Goal: Find specific page/section: Find specific page/section

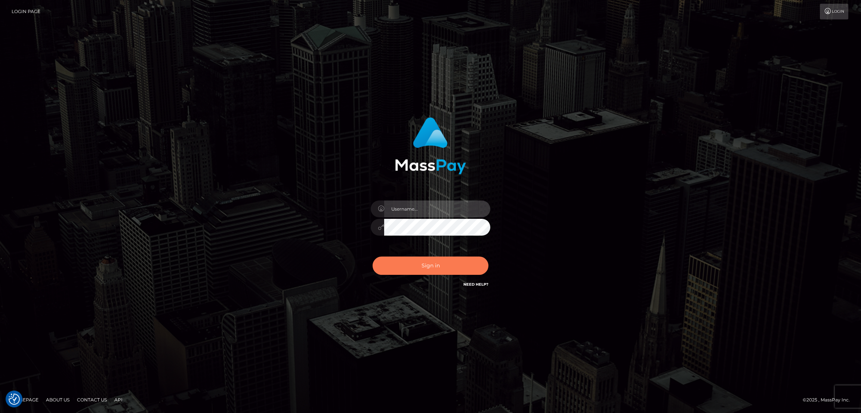
type input "by.es2"
click at [450, 274] on button "Sign in" at bounding box center [431, 266] width 116 height 18
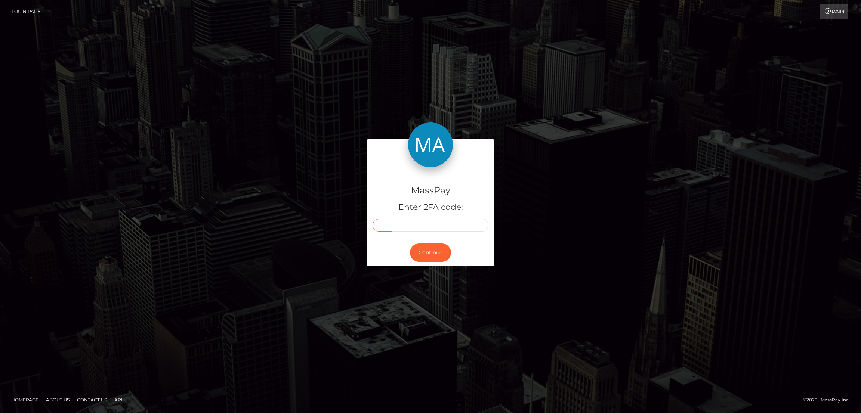
click at [381, 224] on input "text" at bounding box center [382, 225] width 19 height 13
paste input "1"
type input "1"
type input "0"
type input "4"
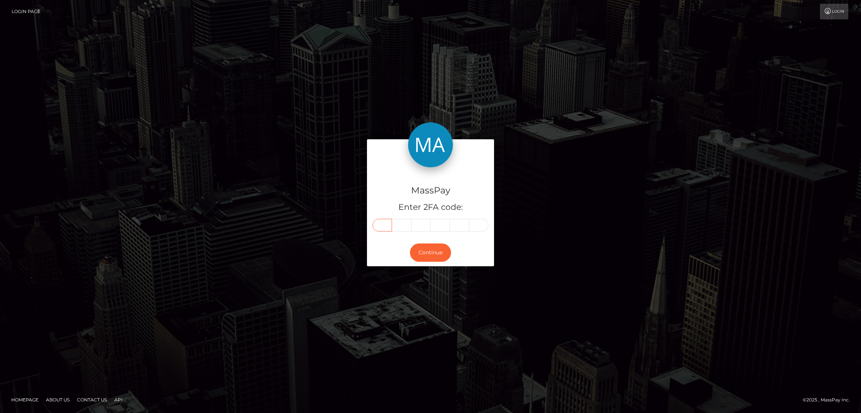
type input "4"
type input "7"
type input "0"
click at [430, 254] on button "Continue" at bounding box center [430, 253] width 41 height 18
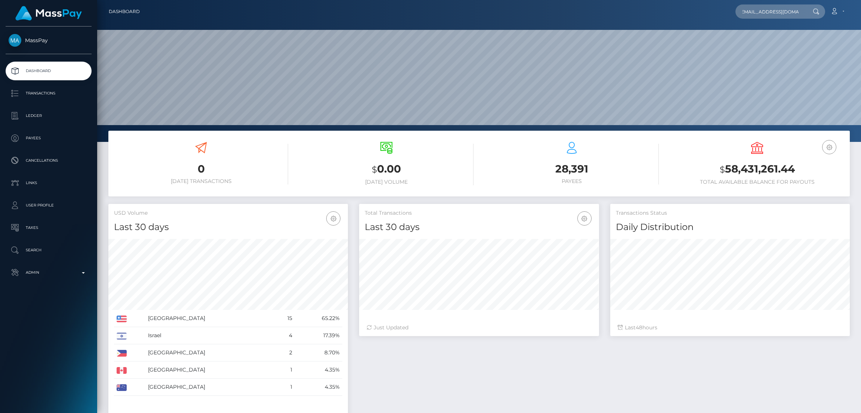
scroll to position [133, 240]
type input "adremali1999@gmail.com"
click at [756, 39] on link "AZZA DREMALI" at bounding box center [766, 39] width 60 height 14
